Goal: Find specific page/section: Find specific page/section

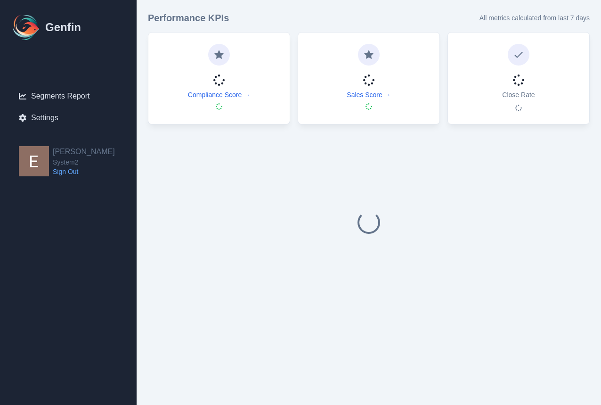
select select "14"
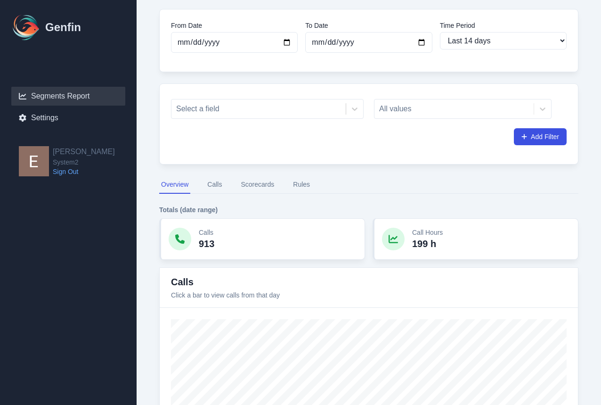
scroll to position [59, 0]
click at [237, 175] on nav "Overview Calls Scorecards Rules" at bounding box center [368, 184] width 419 height 18
click at [251, 179] on button "Scorecards" at bounding box center [257, 184] width 37 height 18
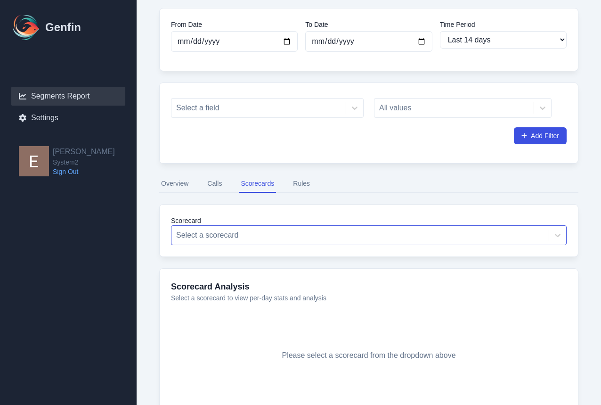
scroll to position [103, 0]
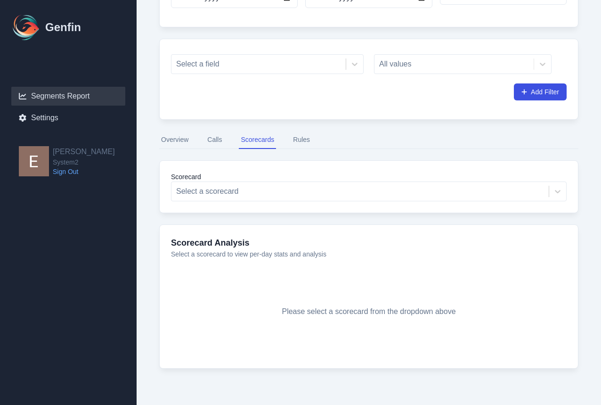
click at [455, 211] on div "Scorecard Select a scorecard" at bounding box center [368, 186] width 419 height 53
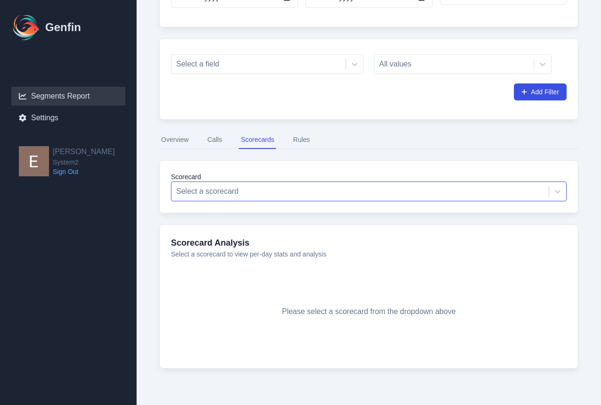
click at [479, 192] on div at bounding box center [360, 191] width 368 height 13
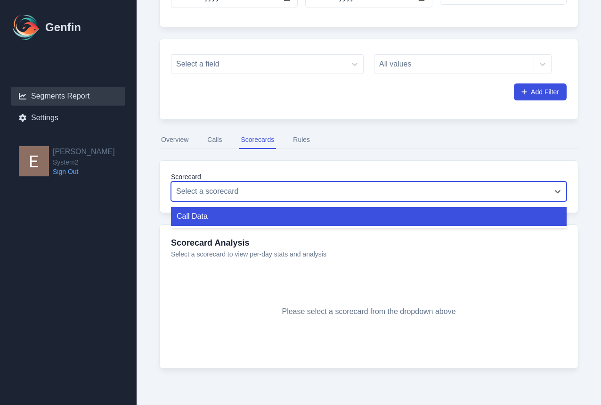
click at [497, 221] on div "Call Data" at bounding box center [369, 216] width 396 height 19
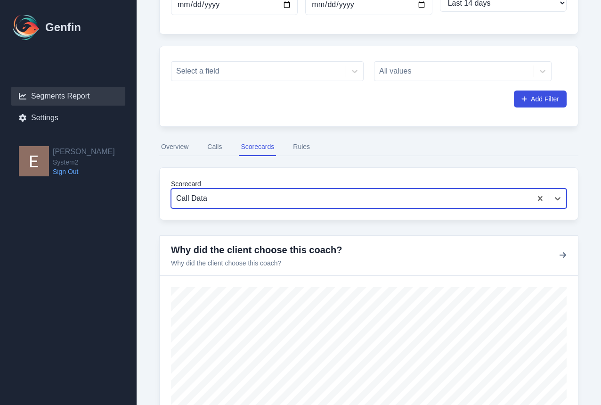
scroll to position [88, 0]
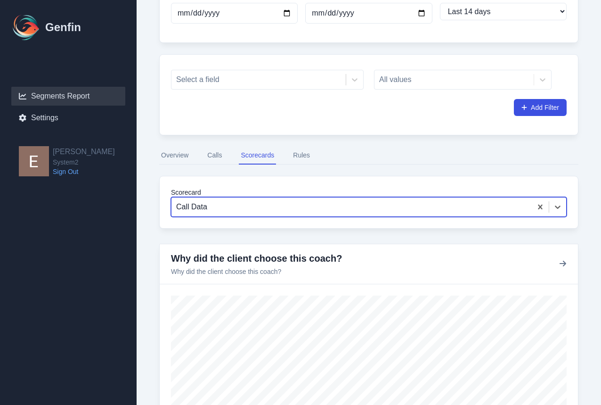
click at [214, 154] on button "Calls" at bounding box center [214, 156] width 18 height 18
